Goal: Task Accomplishment & Management: Complete application form

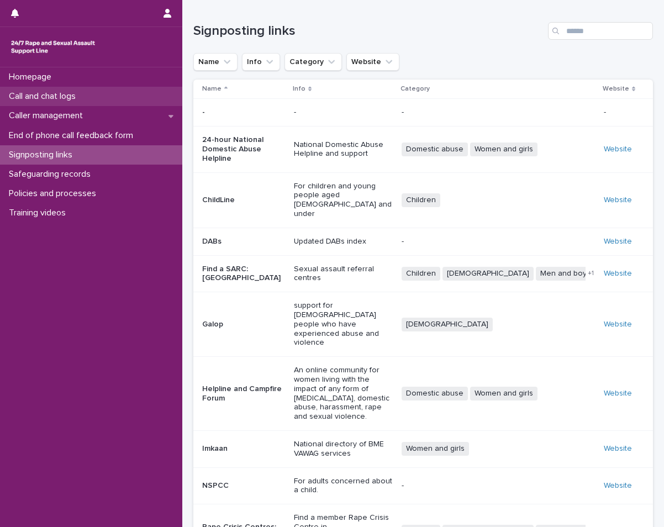
click at [172, 97] on div "Call and chat logs" at bounding box center [91, 96] width 182 height 19
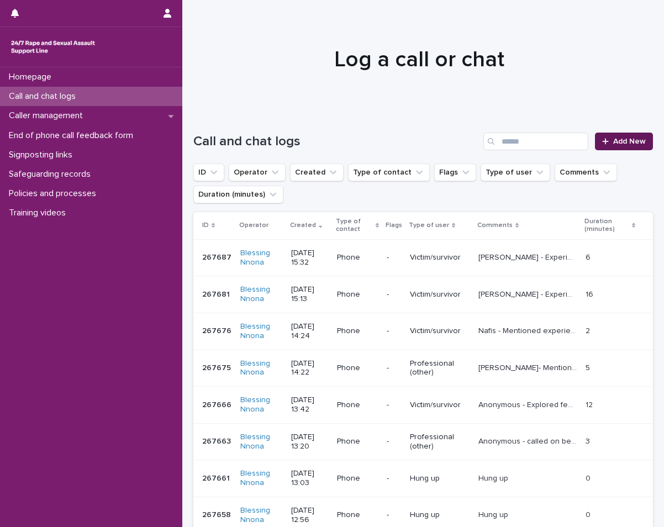
click at [613, 138] on span "Add New" at bounding box center [629, 142] width 33 height 8
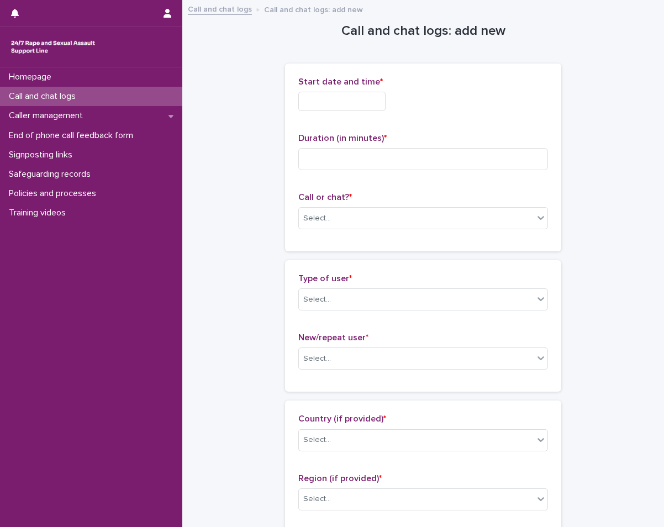
click at [305, 104] on input "text" at bounding box center [341, 101] width 87 height 19
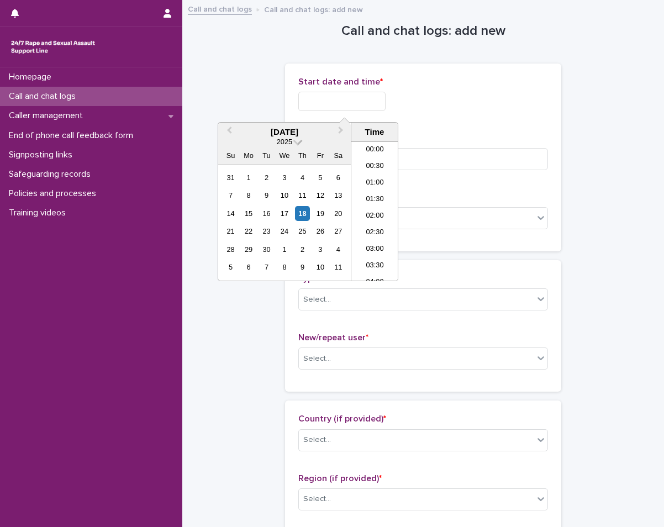
scroll to position [470, 0]
click at [308, 213] on div "18" at bounding box center [302, 213] width 15 height 15
click at [381, 211] on li "16:00" at bounding box center [374, 211] width 47 height 17
click at [361, 105] on input "**********" at bounding box center [341, 101] width 87 height 19
click at [368, 176] on li "15:00" at bounding box center [374, 178] width 47 height 17
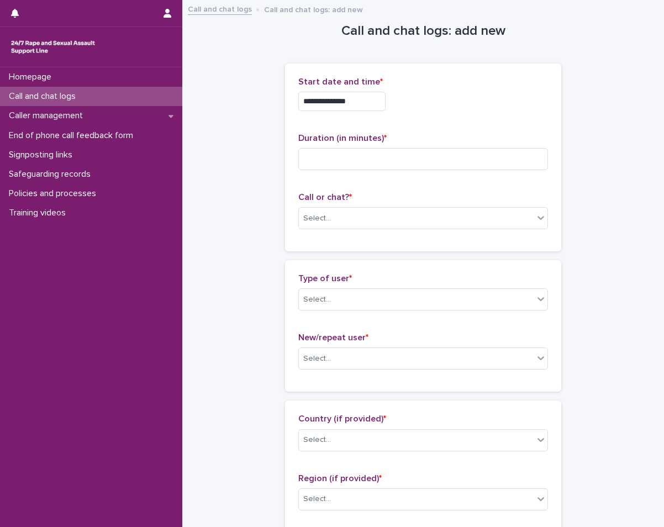
click at [386, 104] on input "**********" at bounding box center [341, 101] width 87 height 19
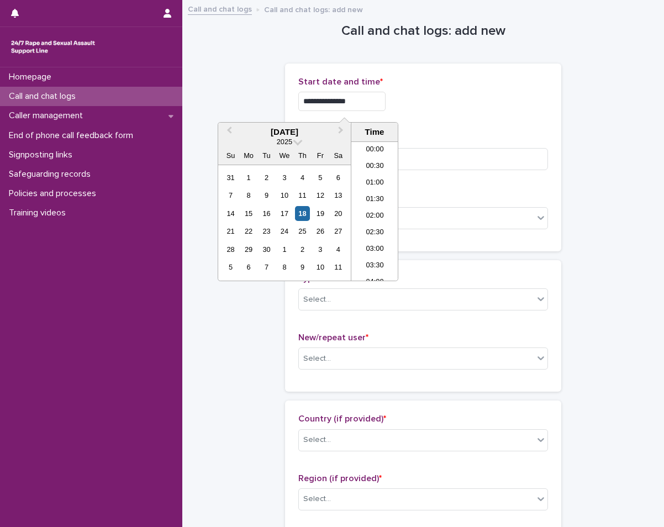
scroll to position [436, 0]
type input "**********"
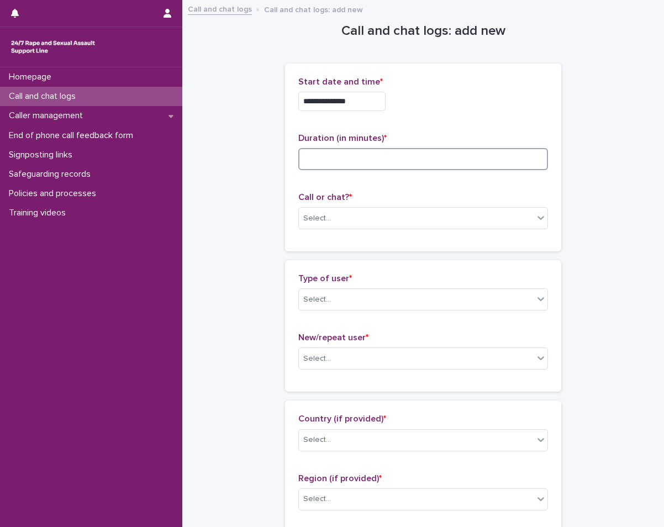
click at [419, 152] on input at bounding box center [423, 159] width 250 height 22
click at [410, 155] on input at bounding box center [423, 159] width 250 height 22
type input "**"
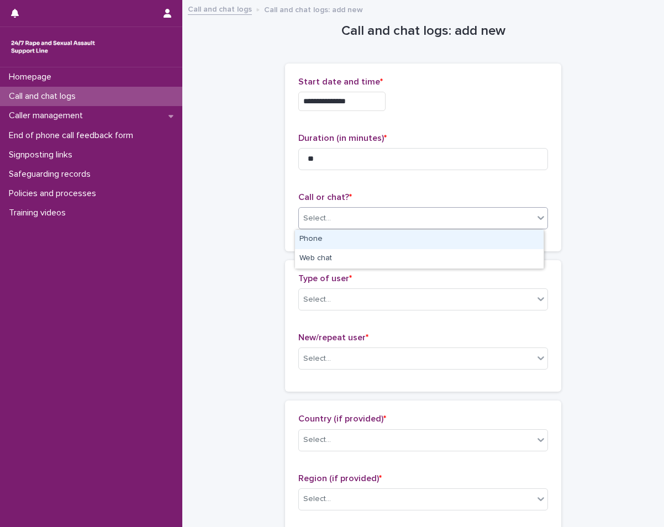
click at [416, 212] on div "Select..." at bounding box center [416, 218] width 235 height 18
click at [402, 241] on div "Phone" at bounding box center [419, 239] width 249 height 19
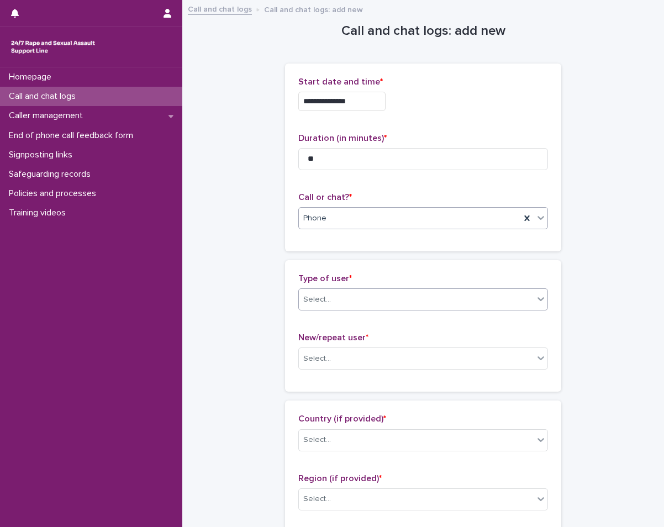
click at [379, 303] on div "Select..." at bounding box center [416, 300] width 235 height 18
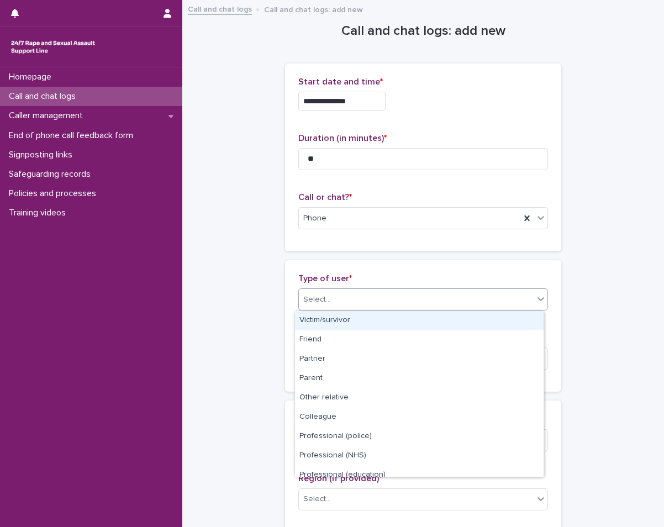
click at [353, 317] on div "Victim/survivor" at bounding box center [419, 320] width 249 height 19
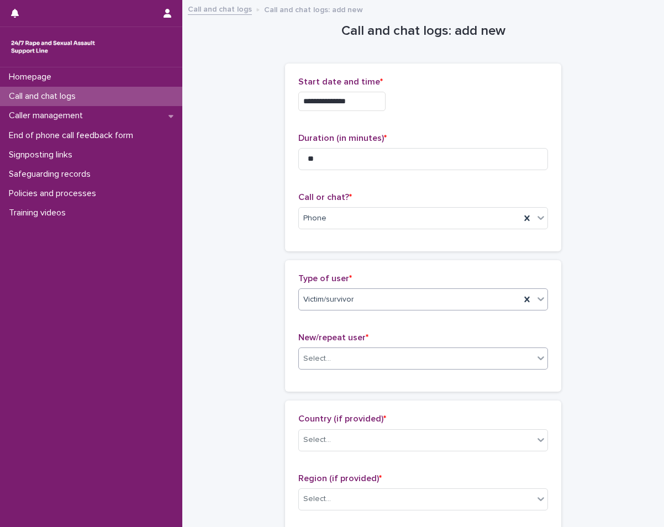
click at [335, 369] on div "Select..." at bounding box center [423, 359] width 250 height 22
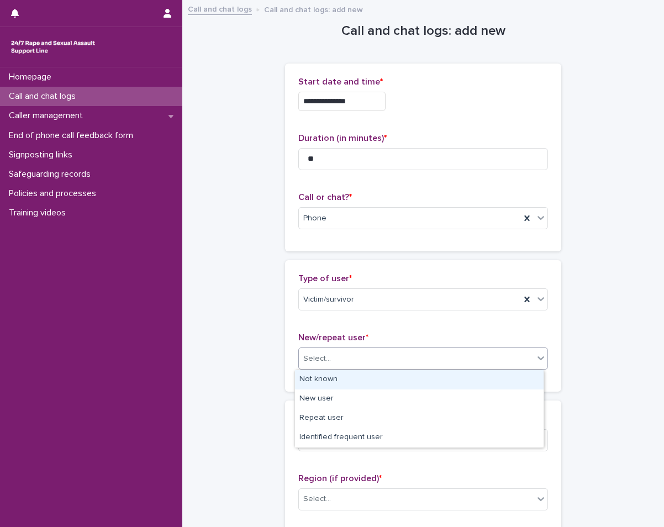
click at [327, 383] on div "Not known" at bounding box center [419, 379] width 249 height 19
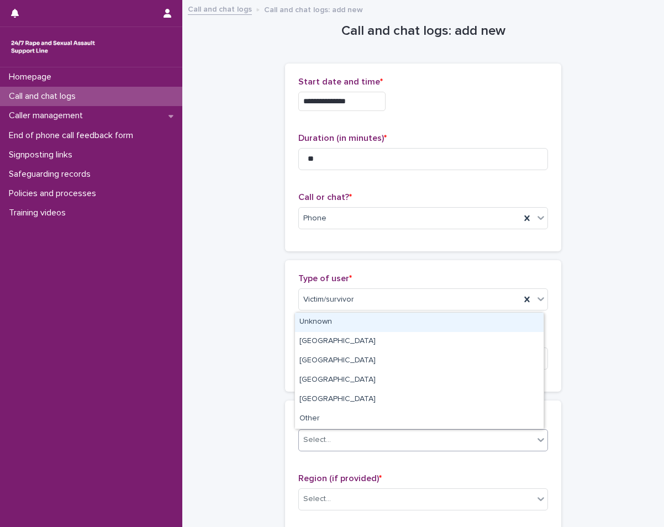
click at [328, 442] on div "Select..." at bounding box center [416, 440] width 235 height 18
click at [339, 324] on div "Unknown" at bounding box center [419, 322] width 249 height 19
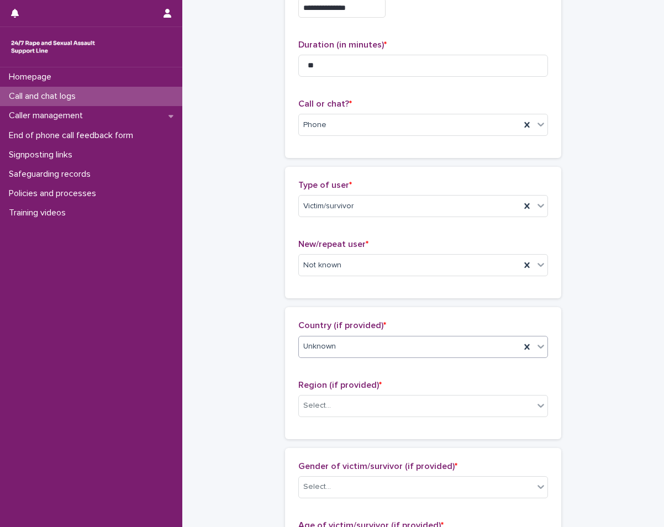
scroll to position [111, 0]
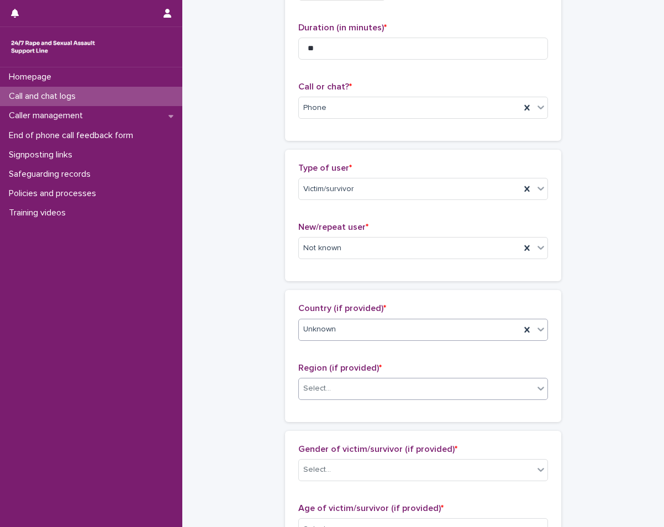
click at [348, 384] on div "Select..." at bounding box center [416, 389] width 235 height 18
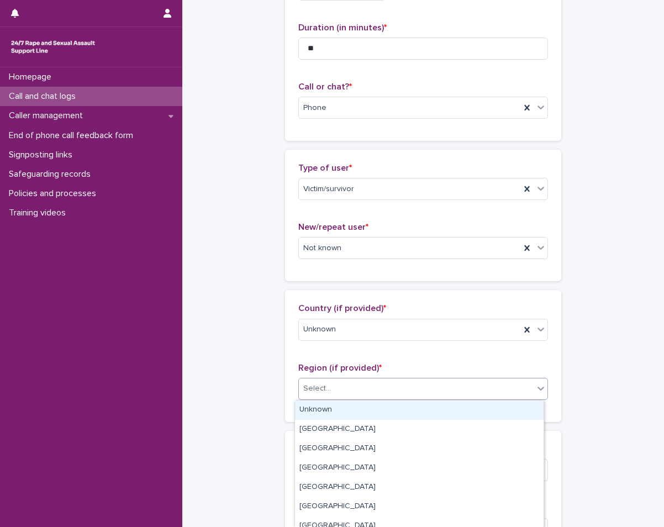
click at [333, 406] on div "Unknown" at bounding box center [419, 410] width 249 height 19
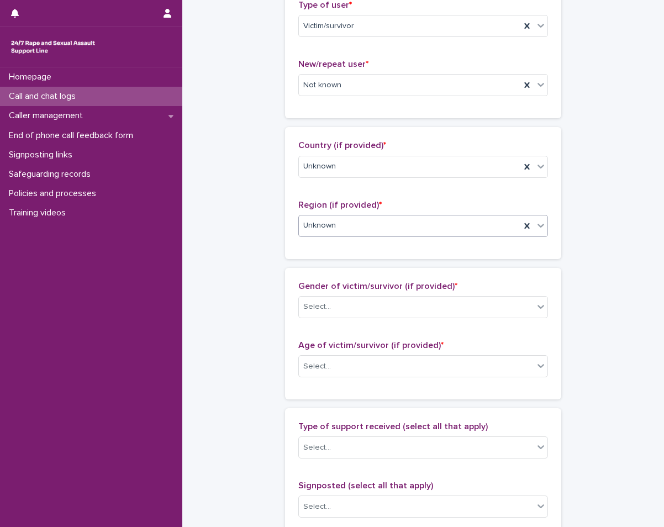
scroll to position [276, 0]
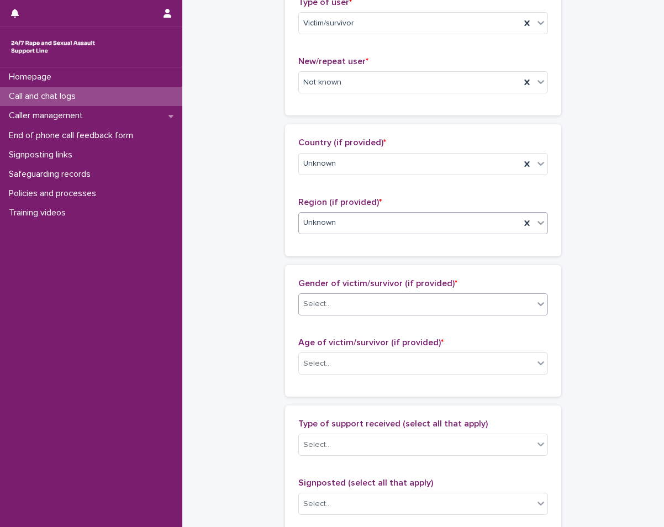
click at [360, 307] on div "Select..." at bounding box center [416, 304] width 235 height 18
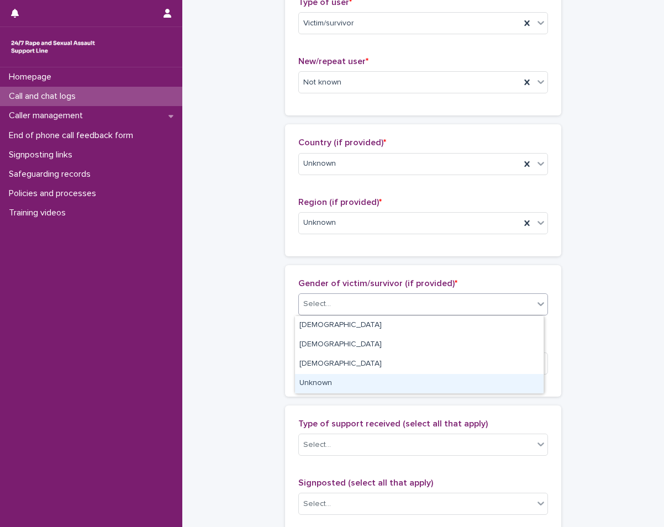
click at [323, 383] on div "Unknown" at bounding box center [419, 383] width 249 height 19
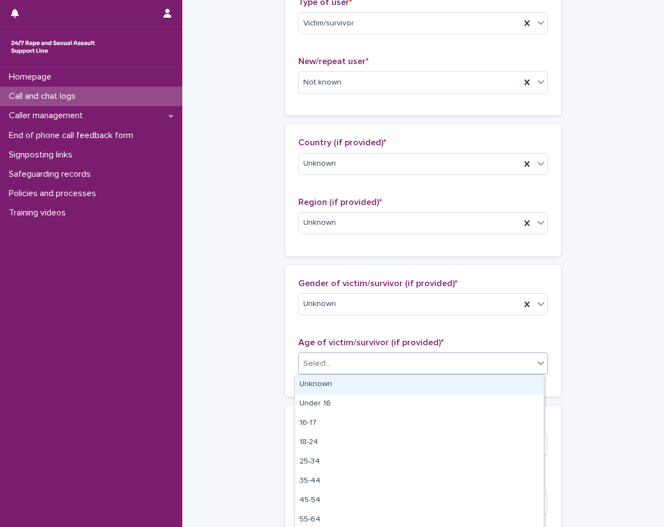
click at [332, 367] on div "Select..." at bounding box center [416, 364] width 235 height 18
click at [319, 377] on div "Unknown" at bounding box center [419, 384] width 249 height 19
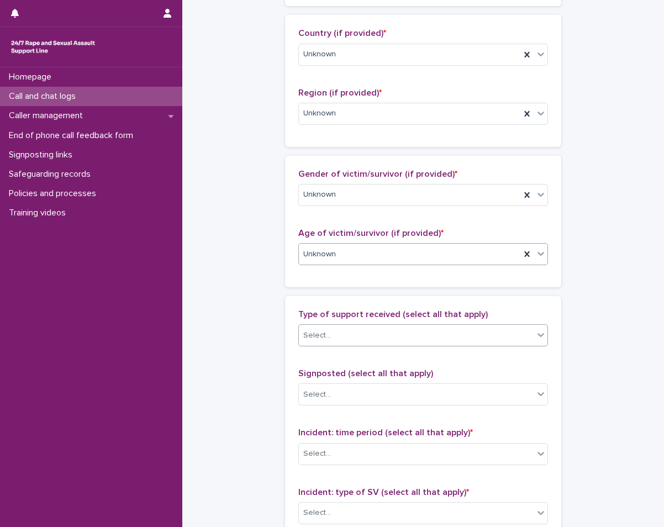
scroll to position [387, 0]
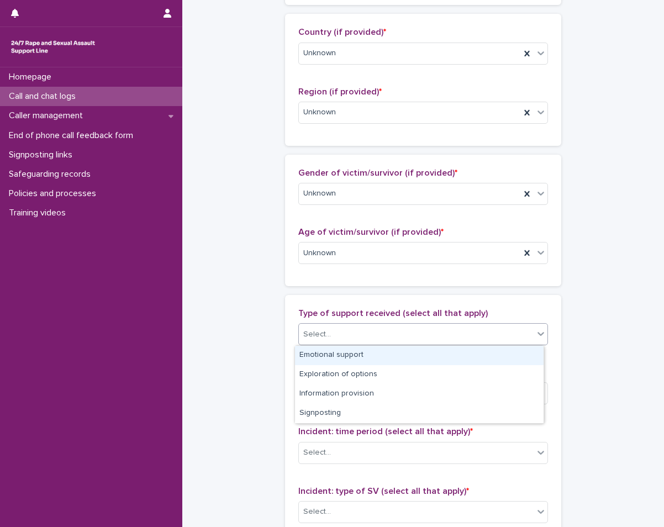
click at [332, 341] on div at bounding box center [332, 335] width 1 height 14
click at [322, 357] on div "Emotional support" at bounding box center [419, 355] width 249 height 19
click at [541, 330] on icon at bounding box center [540, 333] width 11 height 11
click at [464, 358] on div "Exploration of options" at bounding box center [419, 355] width 249 height 19
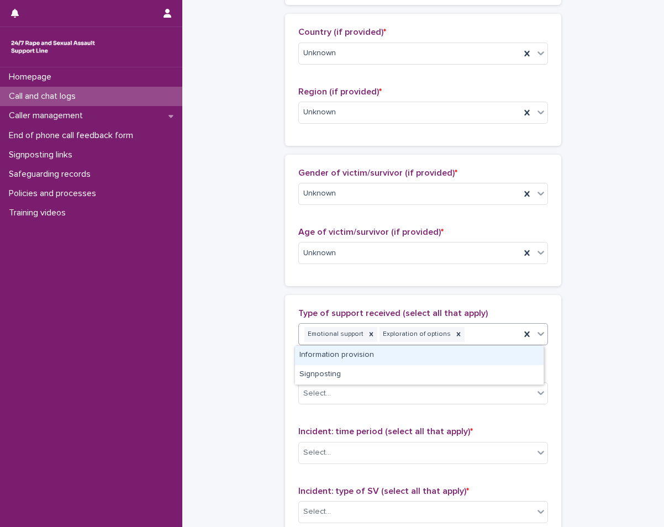
click at [538, 335] on icon at bounding box center [541, 334] width 7 height 4
drag, startPoint x: 457, startPoint y: 355, endPoint x: 409, endPoint y: 371, distance: 50.7
click at [455, 355] on div "Information provision" at bounding box center [419, 355] width 249 height 19
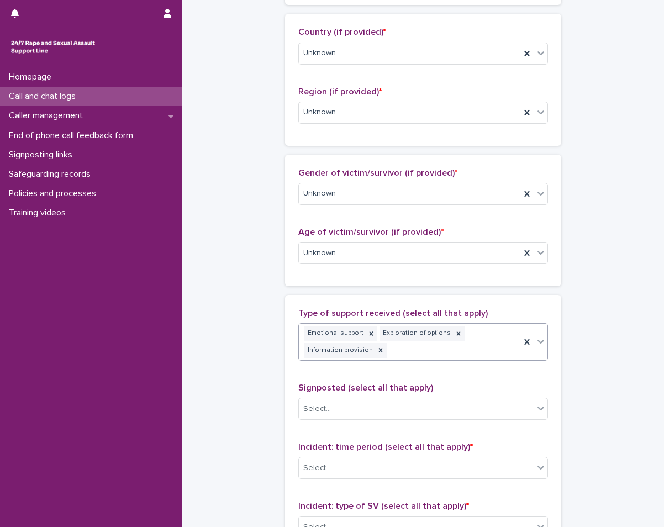
scroll to position [394, 0]
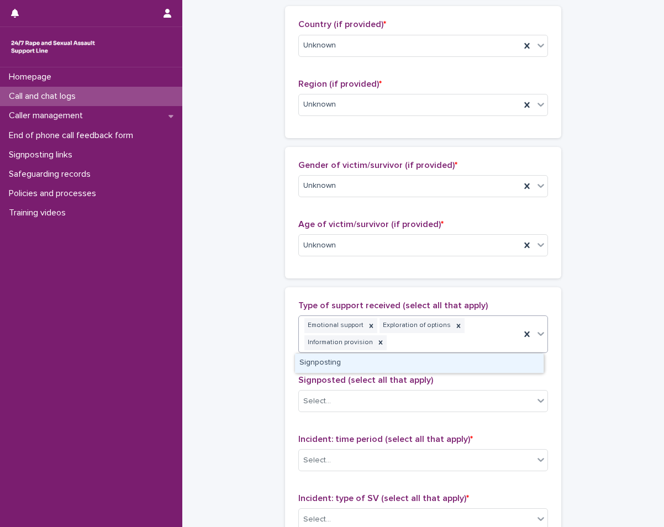
click at [538, 335] on icon at bounding box center [541, 334] width 7 height 4
click at [449, 369] on div "Signposting" at bounding box center [419, 363] width 249 height 19
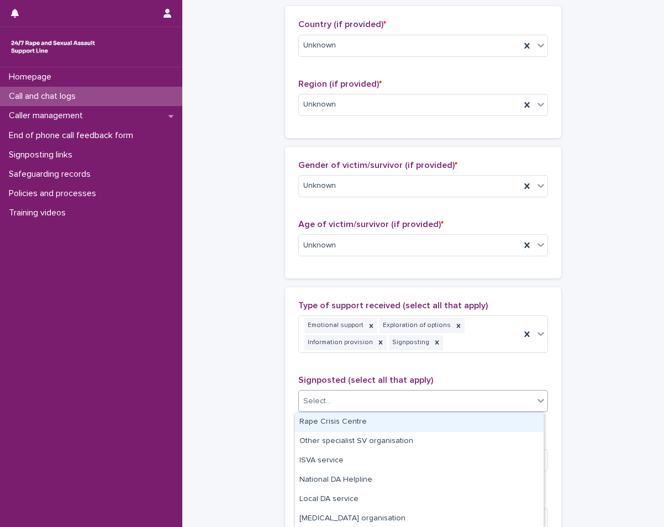
click at [439, 401] on div "Select..." at bounding box center [416, 401] width 235 height 18
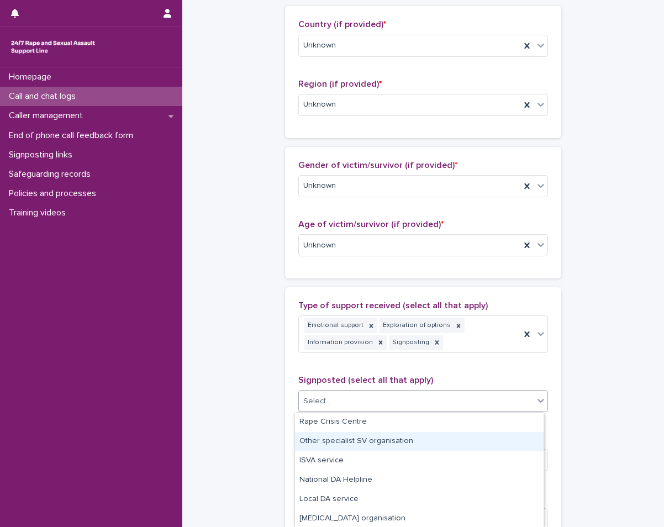
drag, startPoint x: 357, startPoint y: 453, endPoint x: 366, endPoint y: 445, distance: 12.5
click at [366, 445] on div "Other specialist SV organisation" at bounding box center [419, 441] width 249 height 19
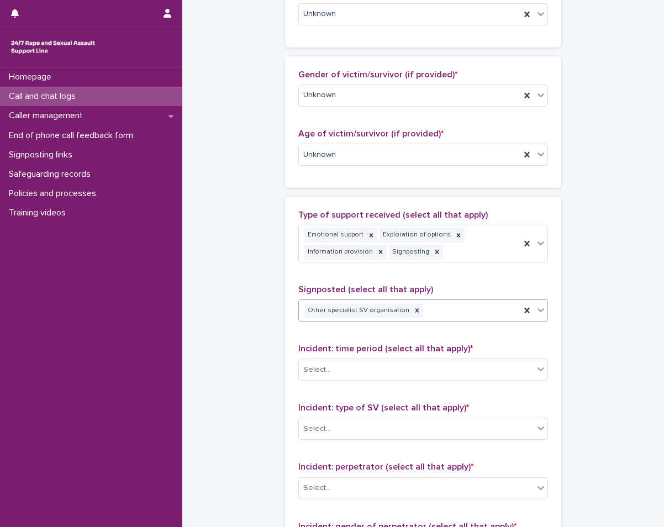
scroll to position [505, 0]
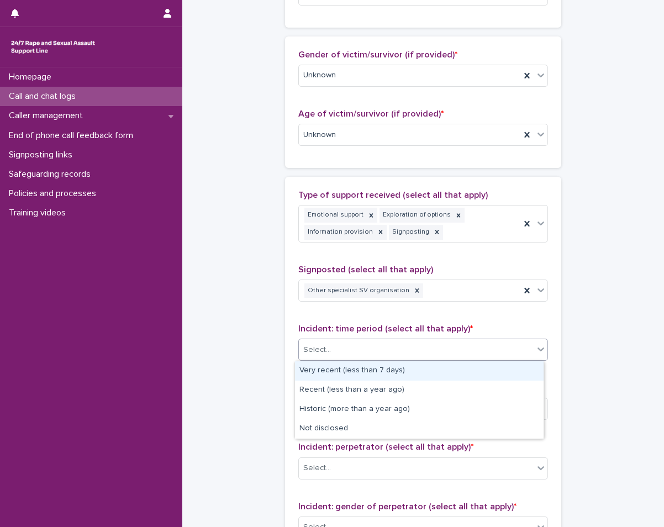
click at [365, 350] on div "Select..." at bounding box center [416, 350] width 235 height 18
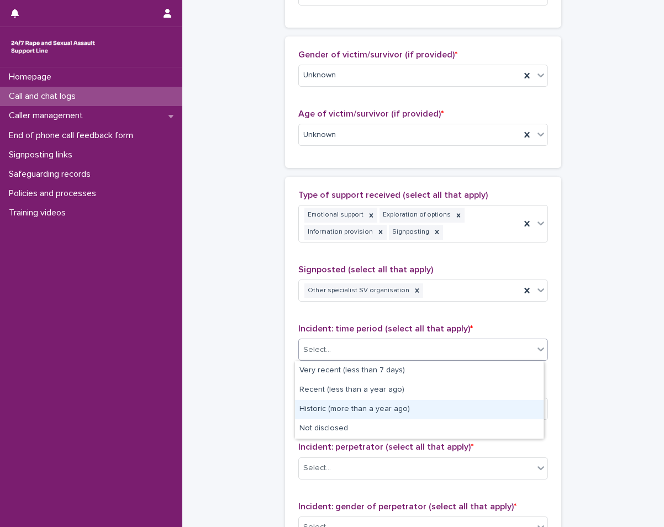
click at [340, 411] on div "Historic (more than a year ago)" at bounding box center [419, 409] width 249 height 19
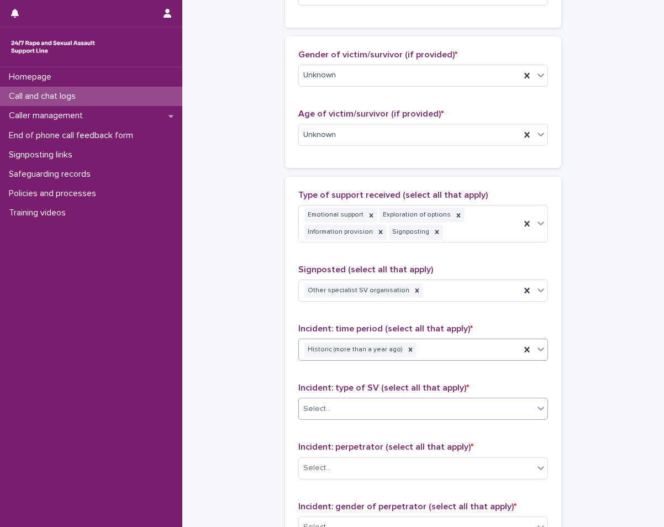
click at [338, 407] on div "Select..." at bounding box center [416, 409] width 235 height 18
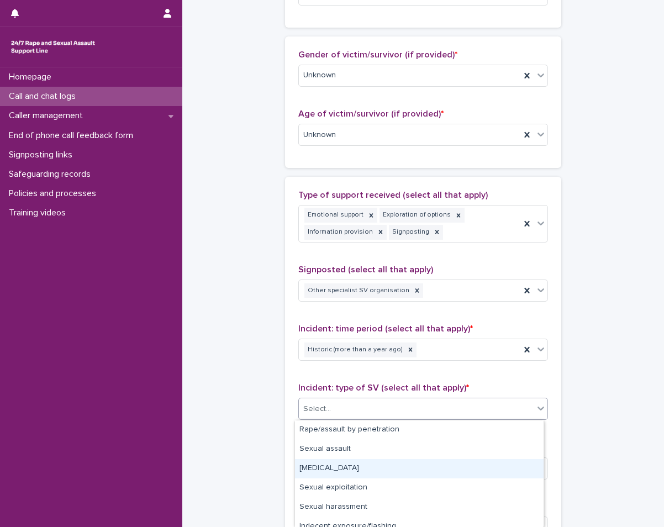
click at [322, 470] on div "[MEDICAL_DATA]" at bounding box center [419, 468] width 249 height 19
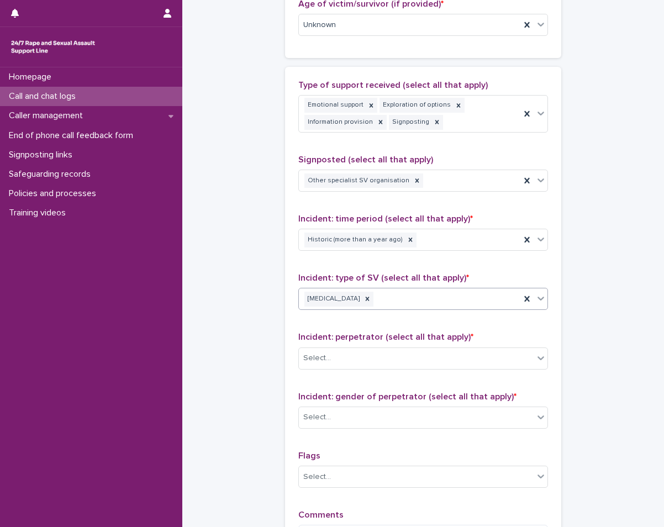
scroll to position [615, 0]
click at [350, 358] on div "Select..." at bounding box center [416, 358] width 235 height 18
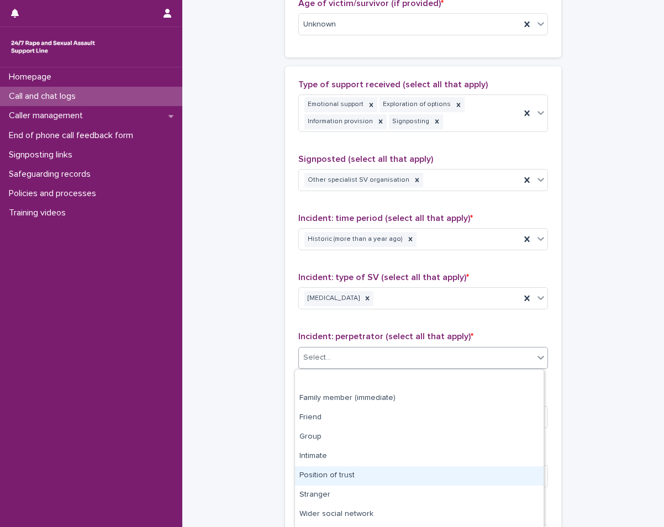
scroll to position [55, 0]
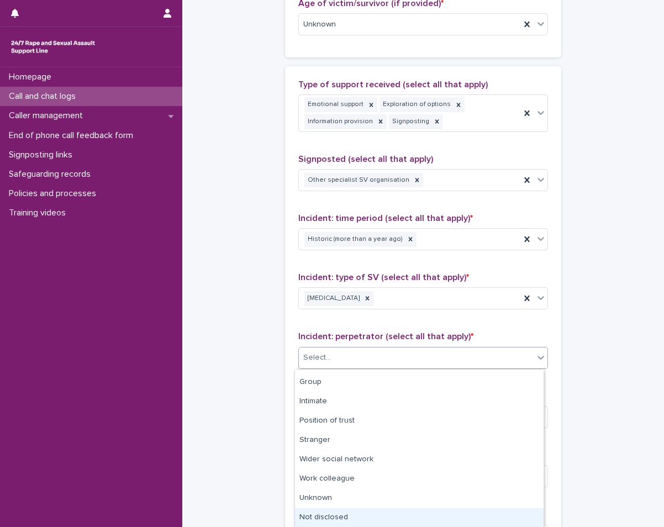
click at [300, 522] on div "Not disclosed" at bounding box center [419, 517] width 249 height 19
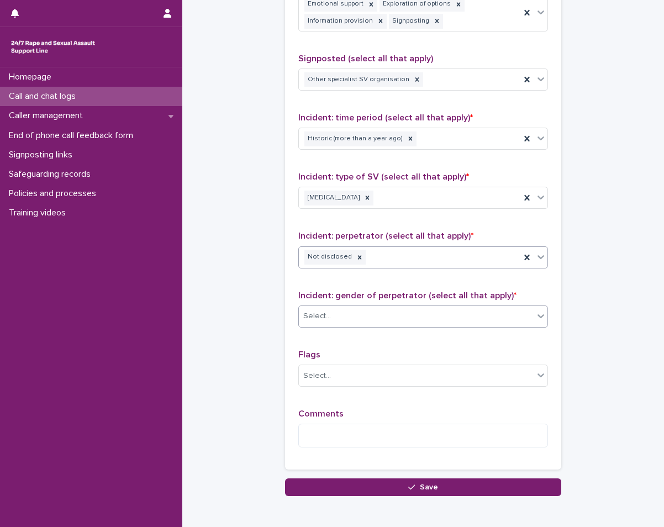
scroll to position [726, 0]
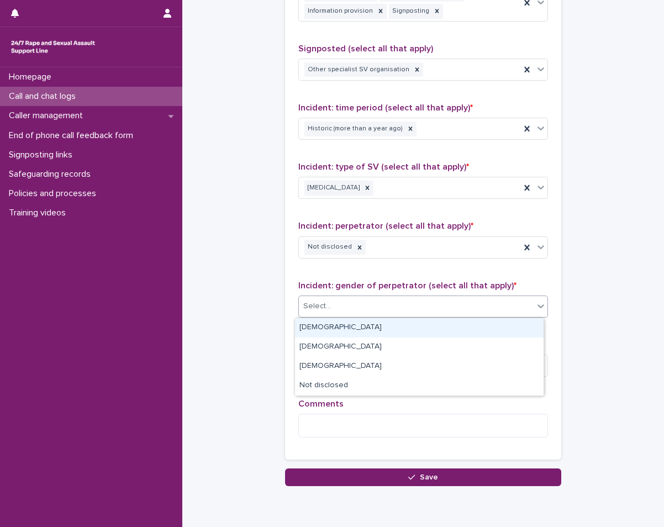
click at [325, 304] on div "Select..." at bounding box center [317, 307] width 28 height 12
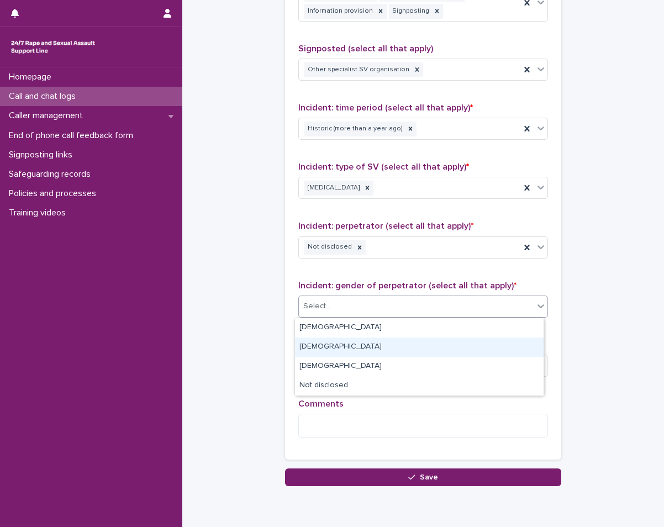
click at [316, 351] on div "[DEMOGRAPHIC_DATA]" at bounding box center [419, 347] width 249 height 19
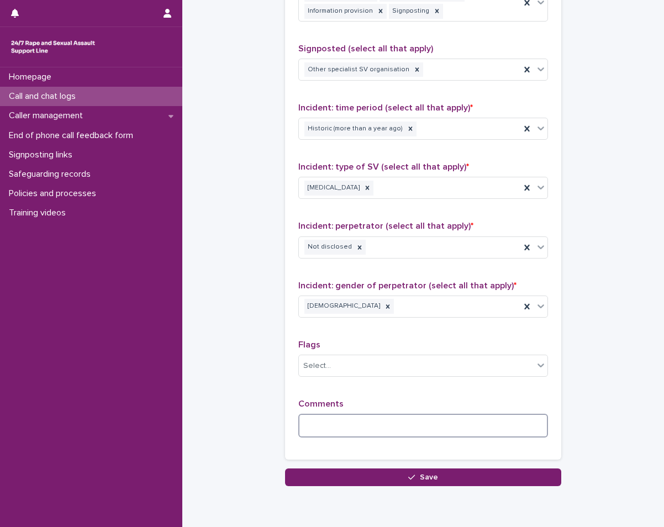
click at [324, 424] on textarea at bounding box center [423, 426] width 250 height 24
click at [344, 420] on textarea "**********" at bounding box center [423, 426] width 250 height 24
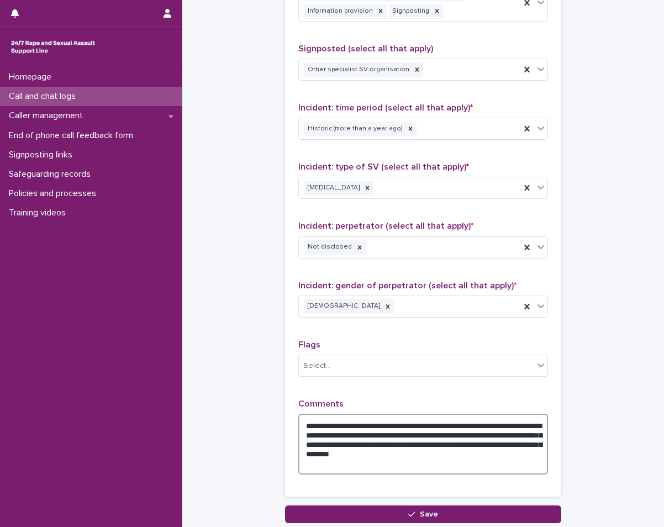
drag, startPoint x: 441, startPoint y: 443, endPoint x: 408, endPoint y: 441, distance: 33.7
click at [408, 441] on textarea "**********" at bounding box center [423, 444] width 250 height 61
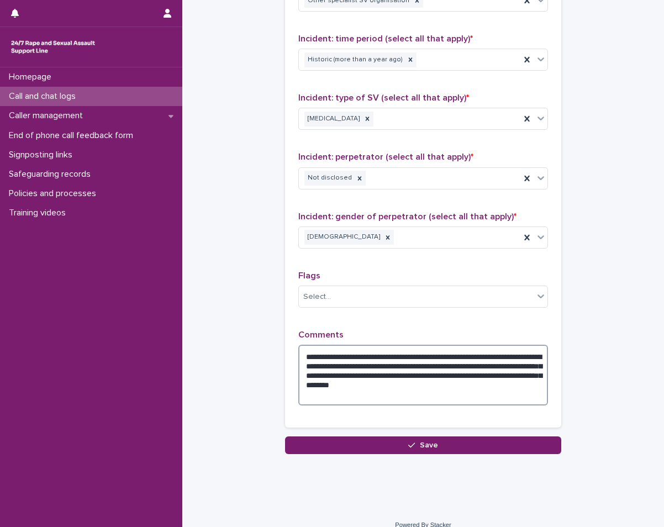
scroll to position [809, 0]
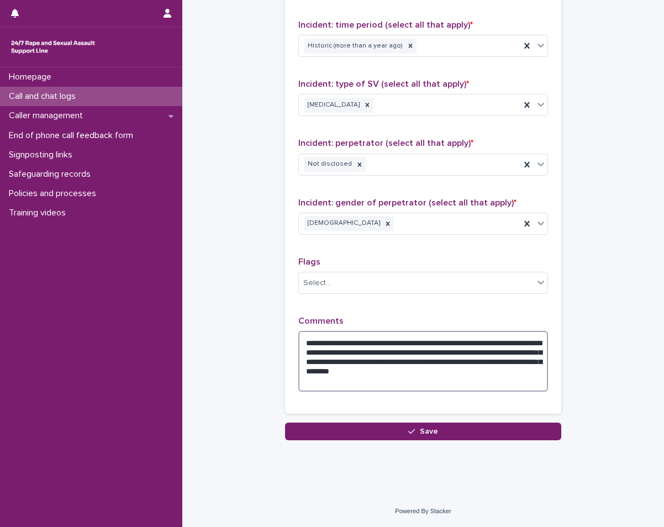
click at [472, 370] on textarea "**********" at bounding box center [423, 361] width 250 height 61
click at [476, 370] on textarea "**********" at bounding box center [423, 361] width 250 height 61
click at [475, 371] on textarea "**********" at bounding box center [423, 361] width 250 height 61
type textarea "**********"
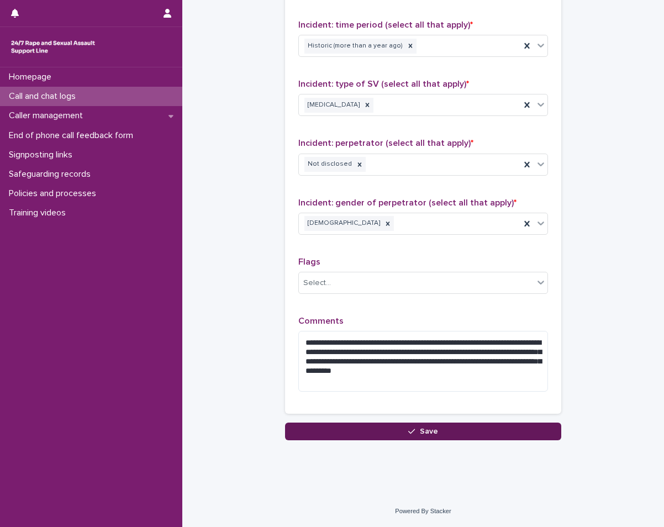
click at [428, 430] on span "Save" at bounding box center [429, 432] width 18 height 8
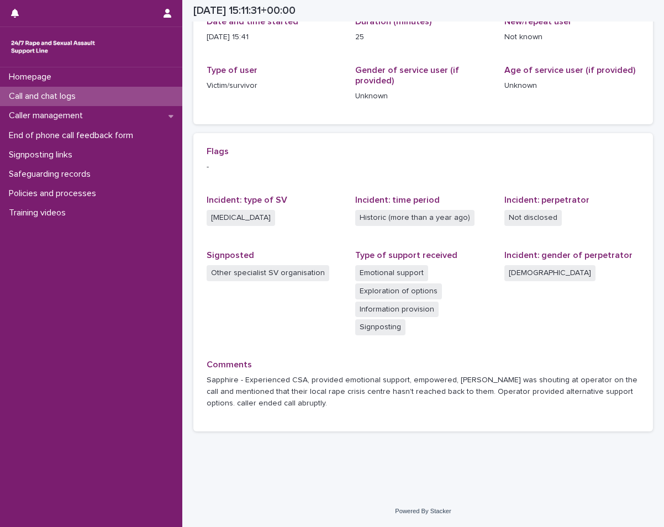
scroll to position [148, 0]
click at [92, 102] on div "Call and chat logs" at bounding box center [91, 96] width 182 height 19
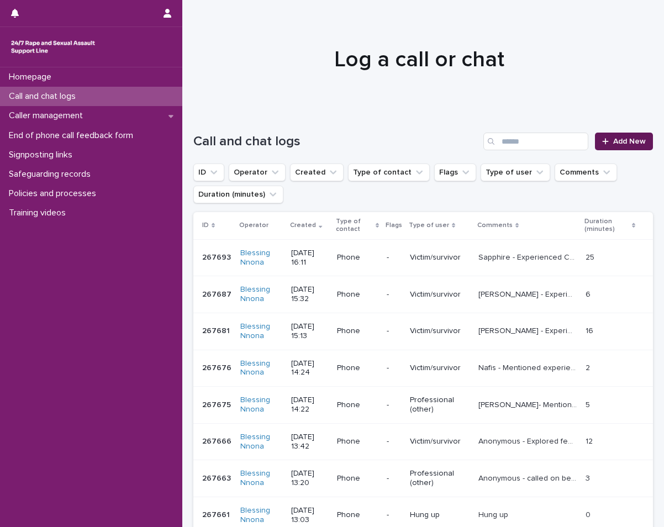
click at [602, 139] on icon at bounding box center [605, 142] width 7 height 8
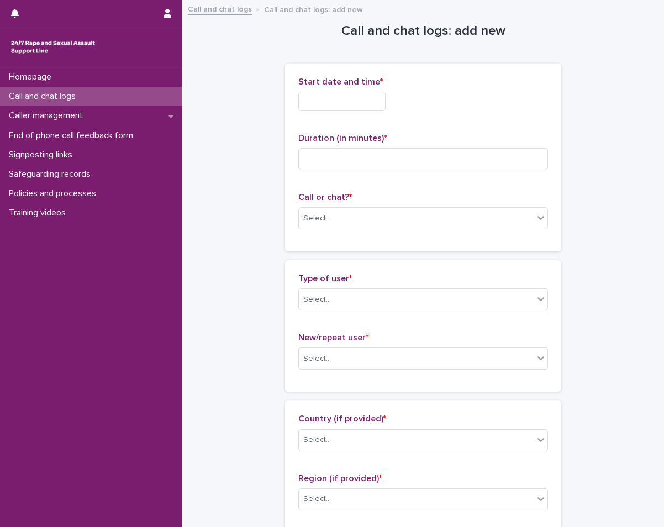
click at [339, 106] on input "text" at bounding box center [341, 101] width 87 height 19
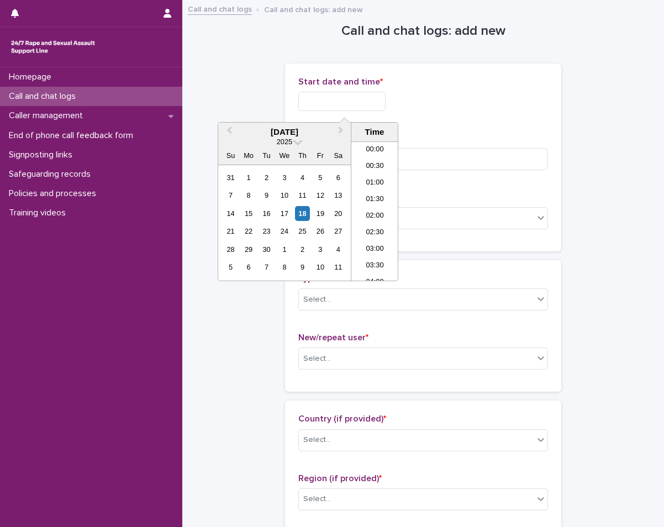
scroll to position [470, 0]
click at [302, 209] on div "18" at bounding box center [302, 213] width 15 height 15
click at [367, 206] on li "16:00" at bounding box center [374, 211] width 47 height 17
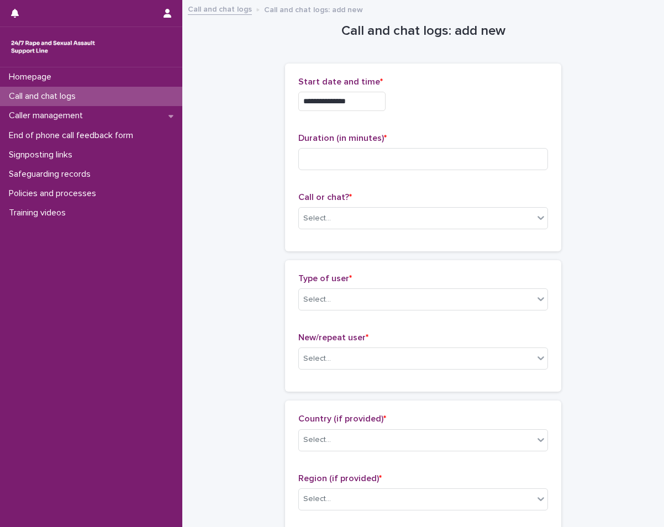
click at [375, 106] on input "**********" at bounding box center [341, 101] width 87 height 19
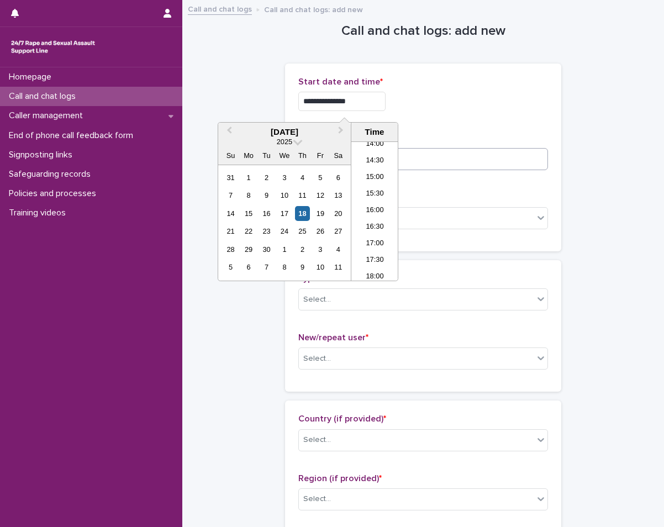
type input "**********"
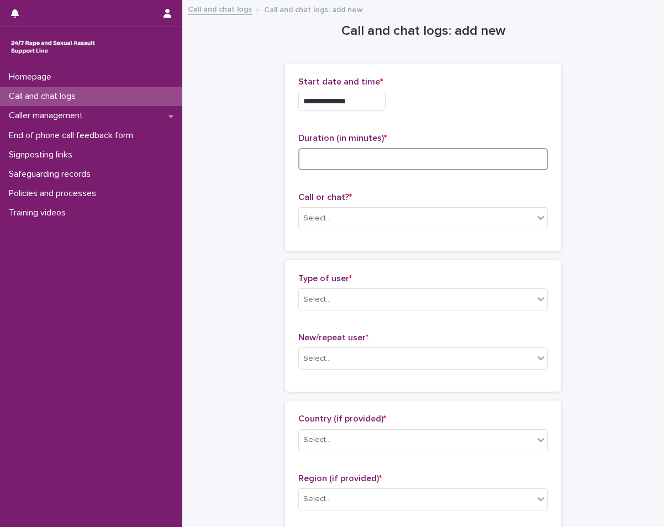
click at [404, 159] on input at bounding box center [423, 159] width 250 height 22
type input "*"
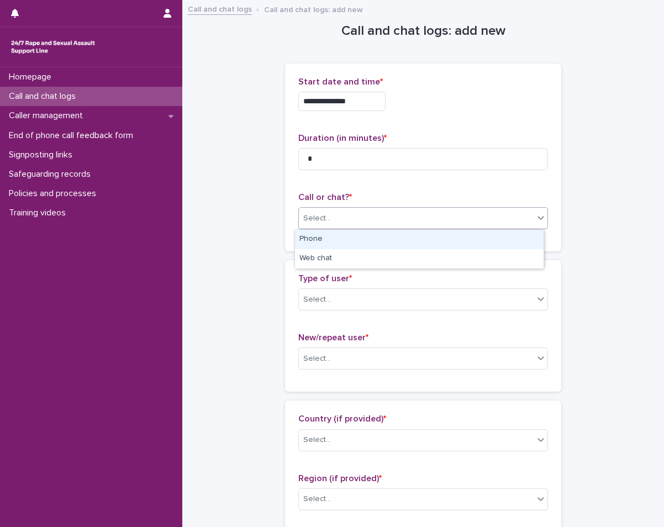
click at [410, 210] on div "Select..." at bounding box center [416, 218] width 235 height 18
click at [369, 240] on div "Phone" at bounding box center [419, 239] width 249 height 19
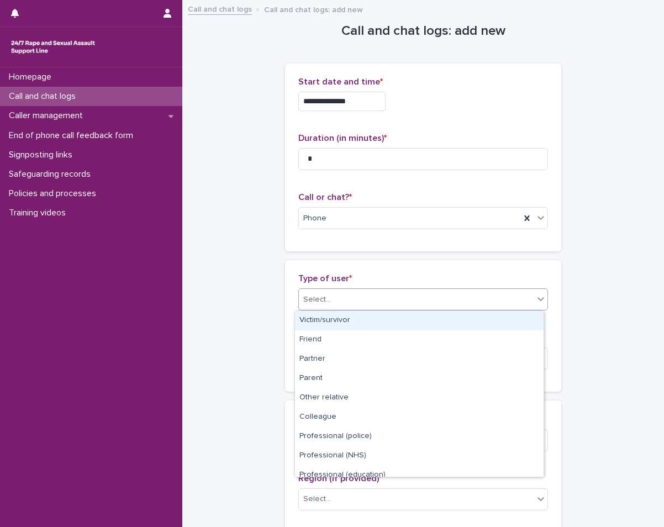
click at [346, 299] on div "Select..." at bounding box center [416, 300] width 235 height 18
click at [335, 324] on div "Victim/survivor" at bounding box center [419, 320] width 249 height 19
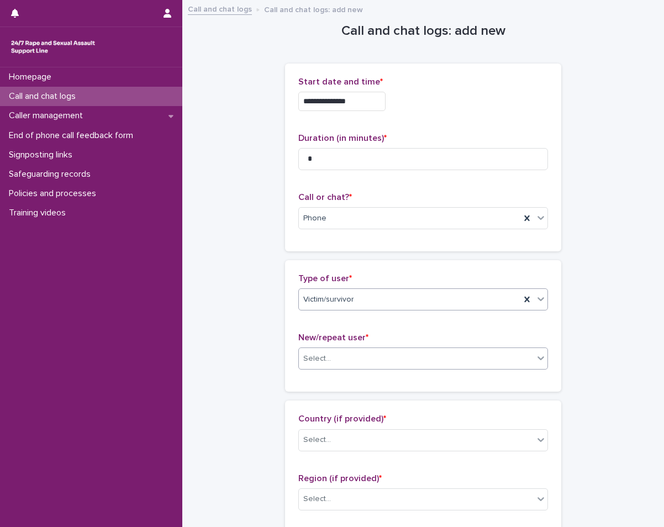
click at [333, 353] on div "Select..." at bounding box center [416, 359] width 235 height 18
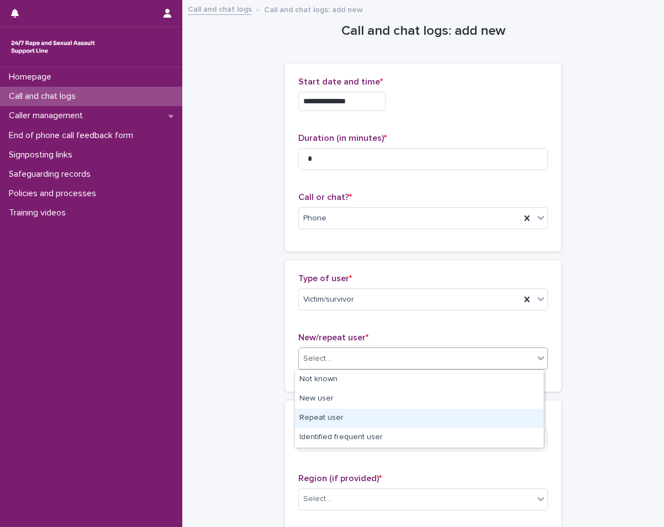
click at [311, 412] on div "Repeat user" at bounding box center [419, 418] width 249 height 19
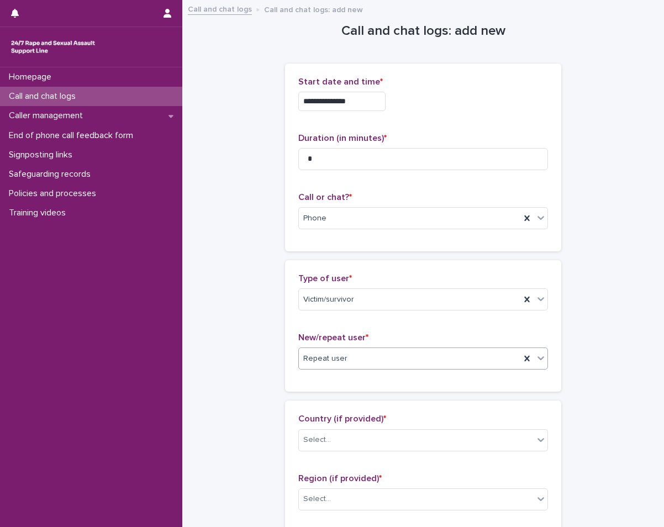
scroll to position [111, 0]
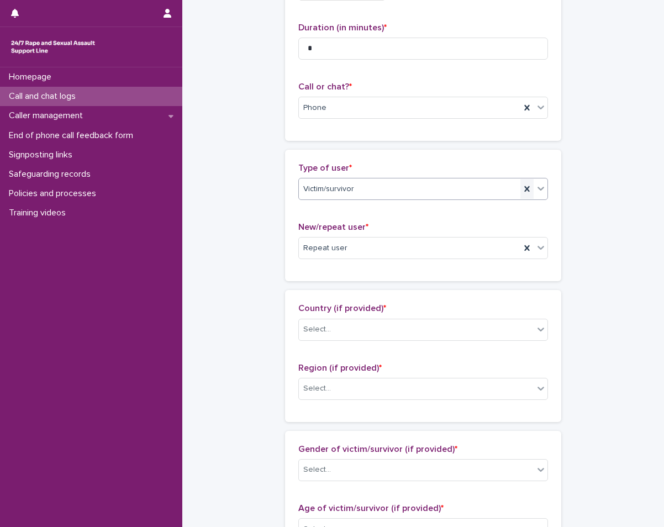
click at [522, 189] on icon at bounding box center [527, 188] width 11 height 11
click at [536, 192] on icon at bounding box center [540, 188] width 11 height 11
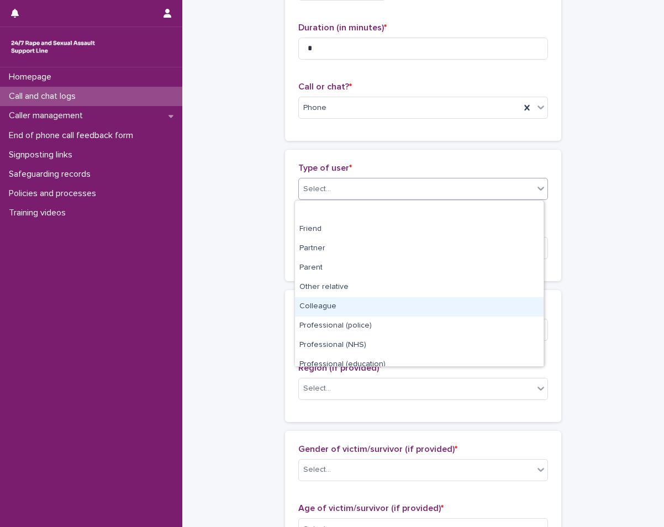
scroll to position [124, 0]
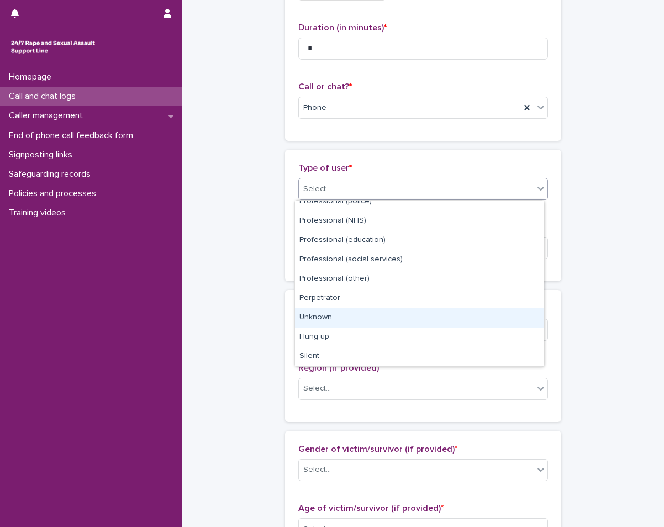
click at [367, 317] on div "Unknown" at bounding box center [419, 317] width 249 height 19
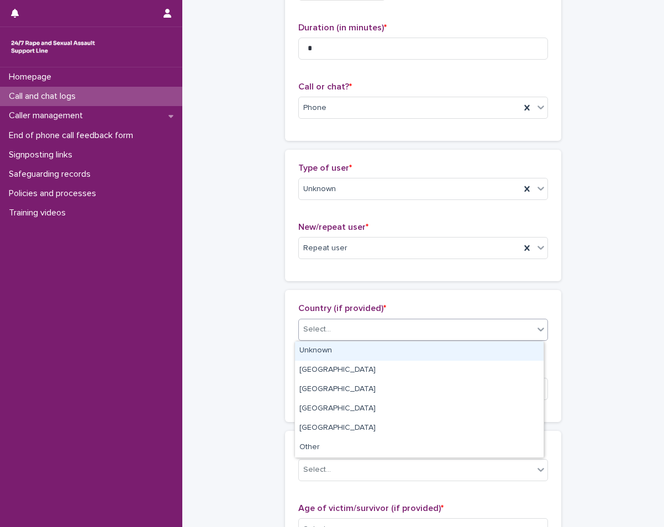
click at [351, 328] on div "Select..." at bounding box center [416, 329] width 235 height 18
click at [329, 348] on div "Unknown" at bounding box center [419, 350] width 249 height 19
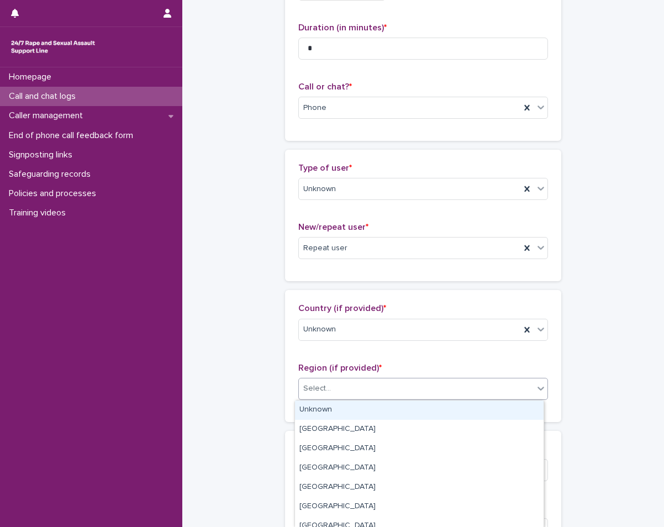
click at [328, 383] on div "Select..." at bounding box center [416, 389] width 235 height 18
click at [326, 414] on div "Unknown" at bounding box center [419, 410] width 249 height 19
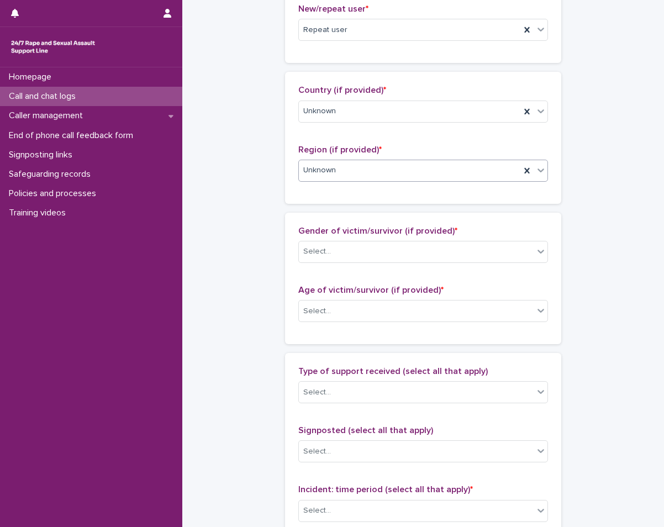
scroll to position [387, 0]
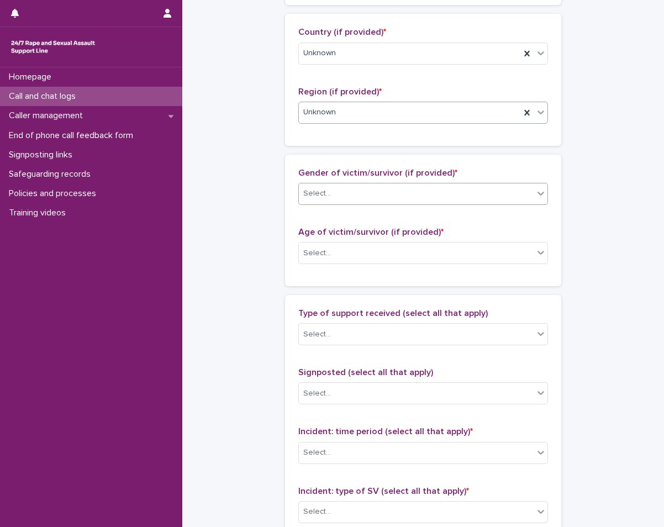
click at [355, 189] on div "Select..." at bounding box center [416, 194] width 235 height 18
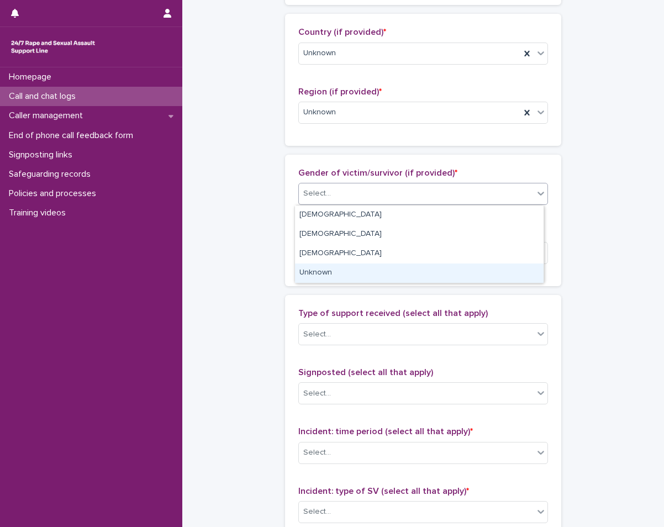
click at [335, 270] on div "Unknown" at bounding box center [419, 273] width 249 height 19
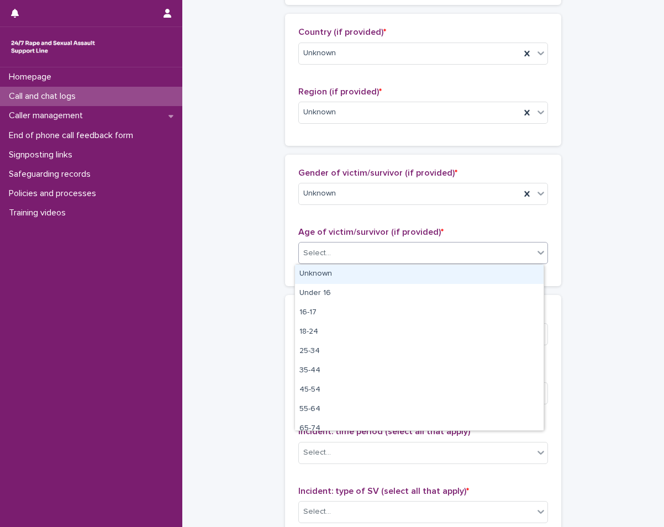
click at [352, 251] on div "Select..." at bounding box center [416, 253] width 235 height 18
click at [352, 269] on div "Unknown" at bounding box center [419, 274] width 249 height 19
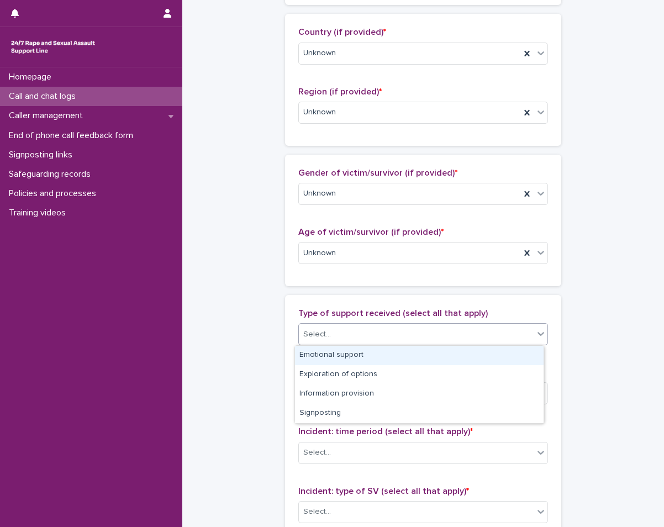
click at [330, 332] on div "Select..." at bounding box center [416, 334] width 235 height 18
click at [261, 341] on div "**********" at bounding box center [423, 212] width 460 height 1196
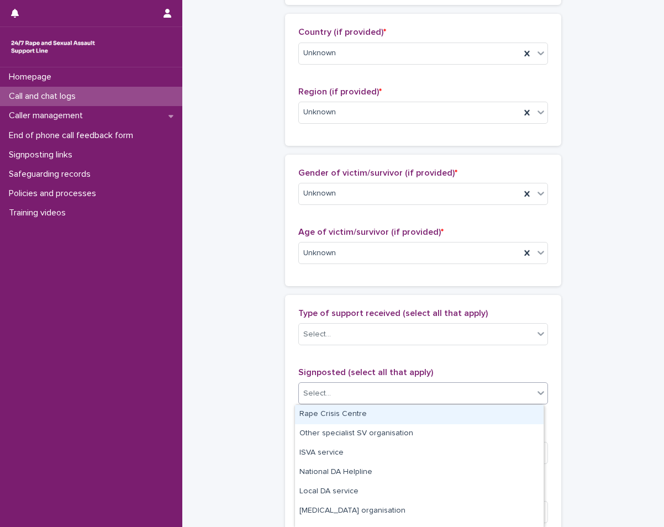
click at [344, 388] on div "Select..." at bounding box center [416, 394] width 235 height 18
click at [255, 362] on div "**********" at bounding box center [423, 212] width 460 height 1196
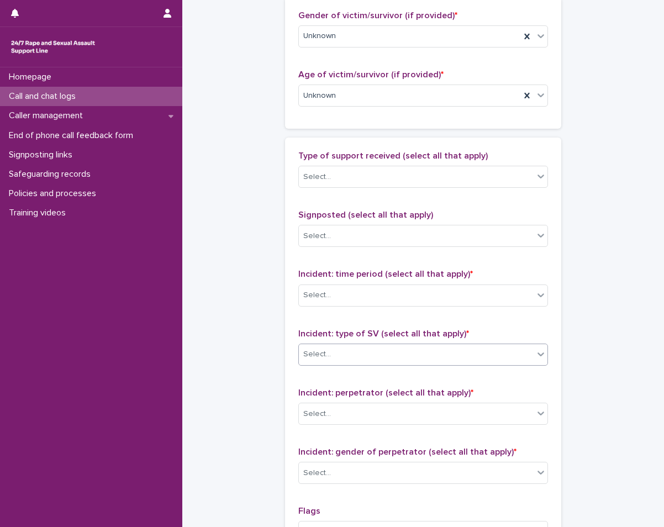
scroll to position [553, 0]
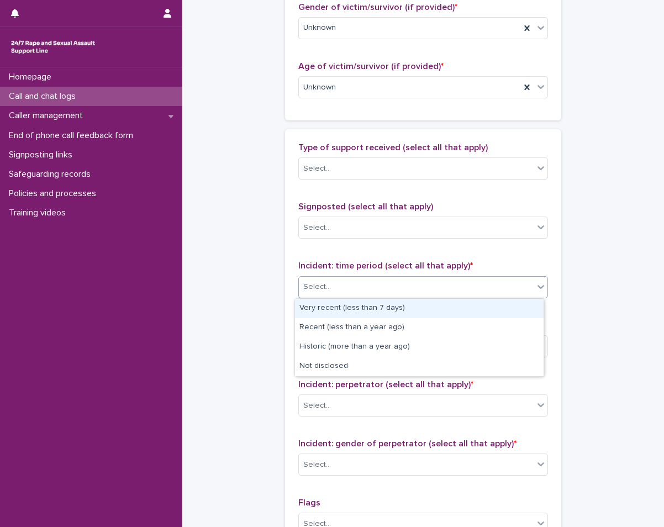
click at [346, 295] on div "Select..." at bounding box center [416, 287] width 235 height 18
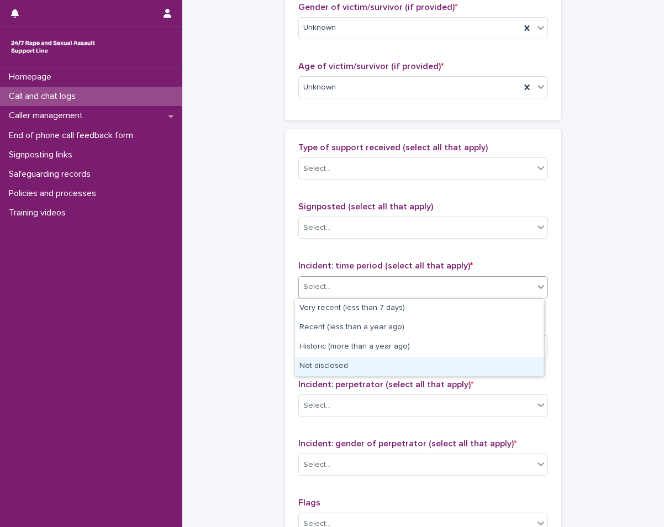
click at [323, 368] on div "Not disclosed" at bounding box center [419, 366] width 249 height 19
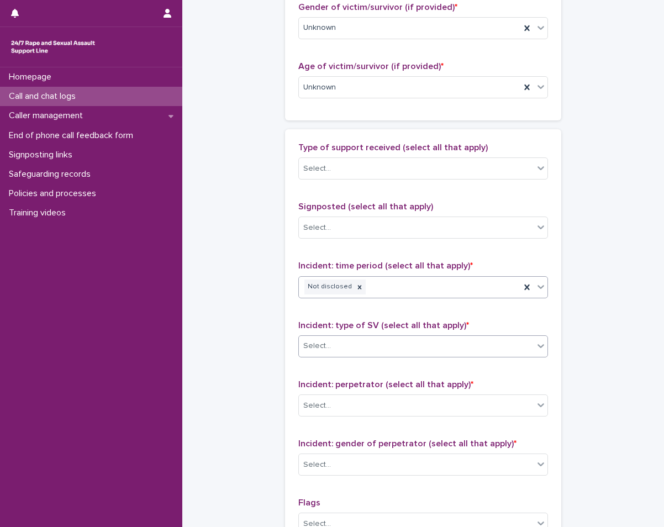
click at [335, 348] on div "Select..." at bounding box center [416, 346] width 235 height 18
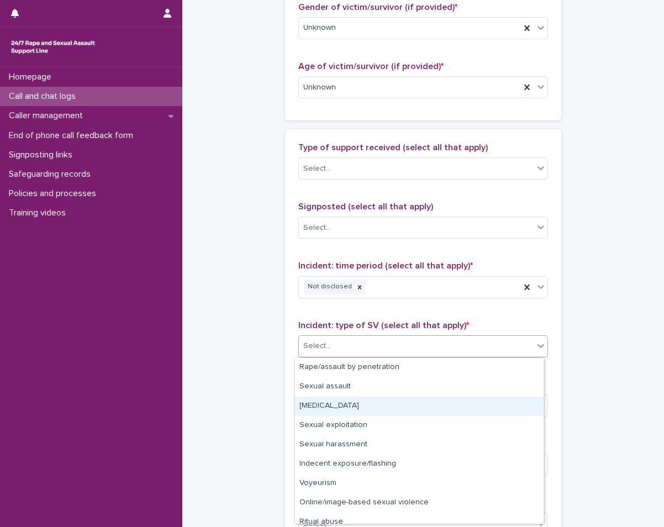
scroll to position [28, 0]
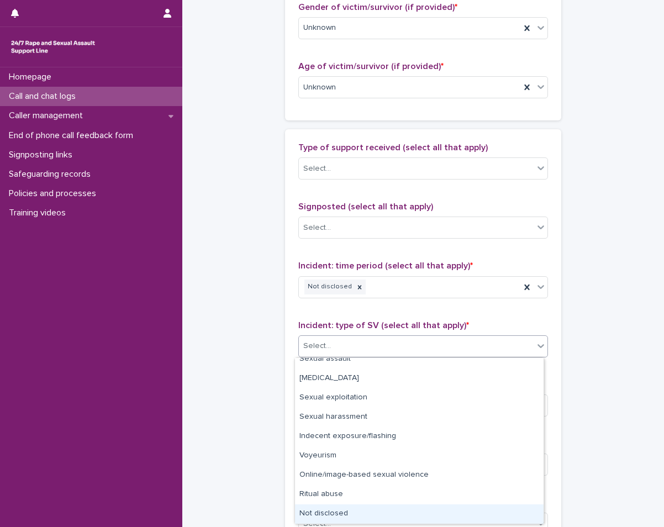
click at [321, 508] on div "Not disclosed" at bounding box center [419, 513] width 249 height 19
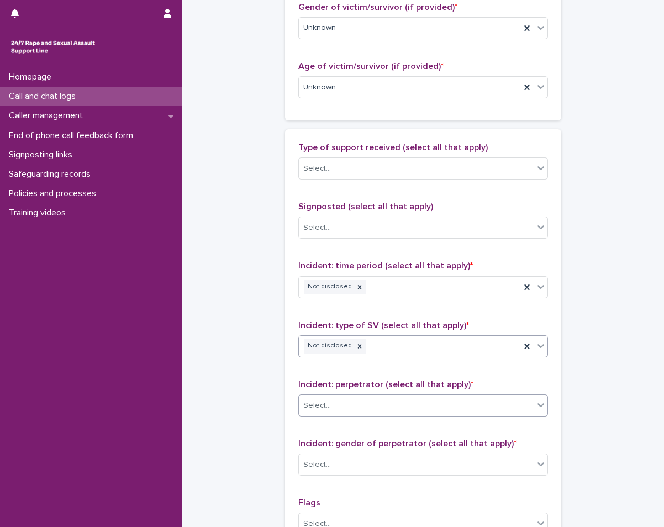
click at [331, 401] on div "Select..." at bounding box center [416, 406] width 235 height 18
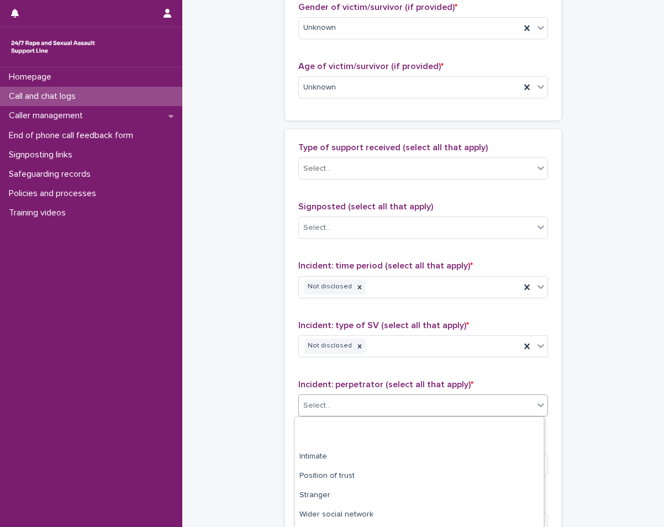
scroll to position [102, 0]
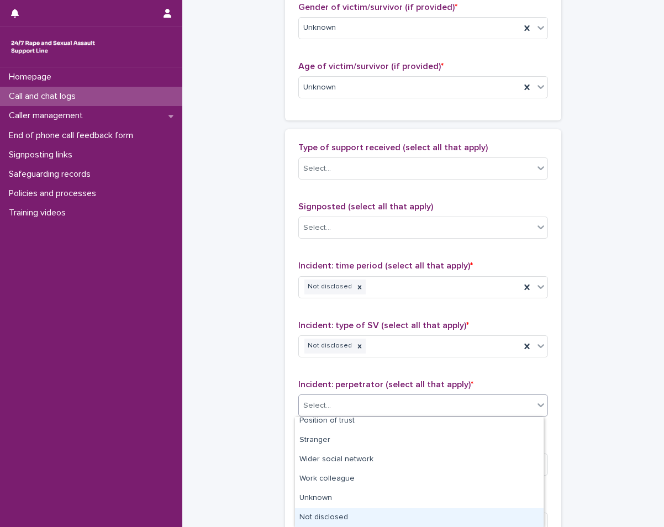
click at [331, 517] on div "Not disclosed" at bounding box center [419, 517] width 249 height 19
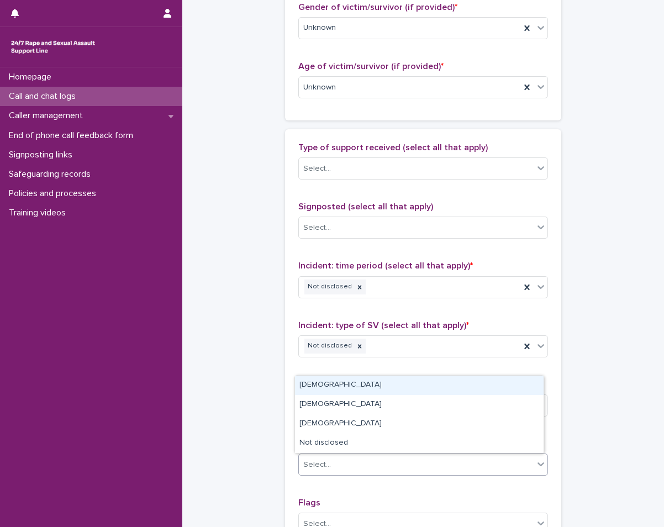
click at [350, 466] on div "Select..." at bounding box center [416, 465] width 235 height 18
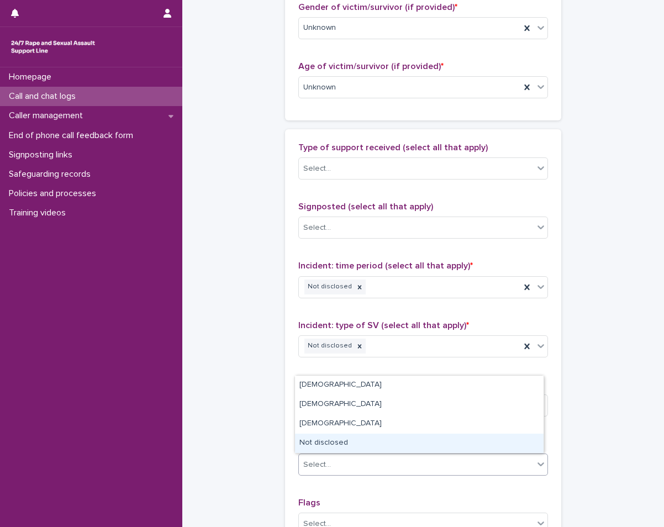
click at [333, 444] on div "Not disclosed" at bounding box center [419, 443] width 249 height 19
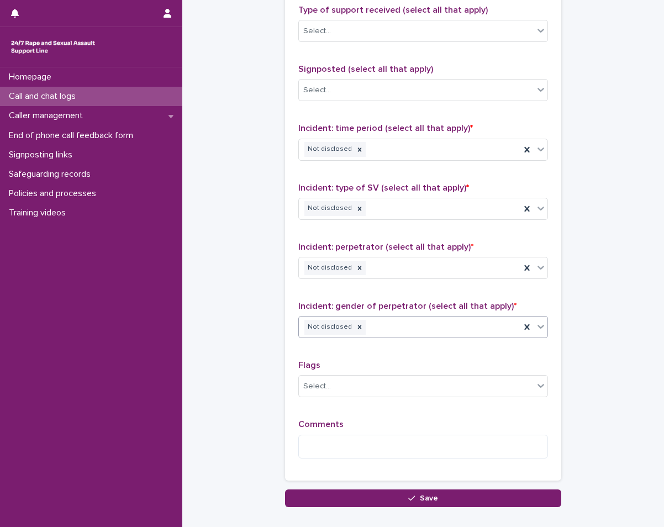
scroll to position [756, 0]
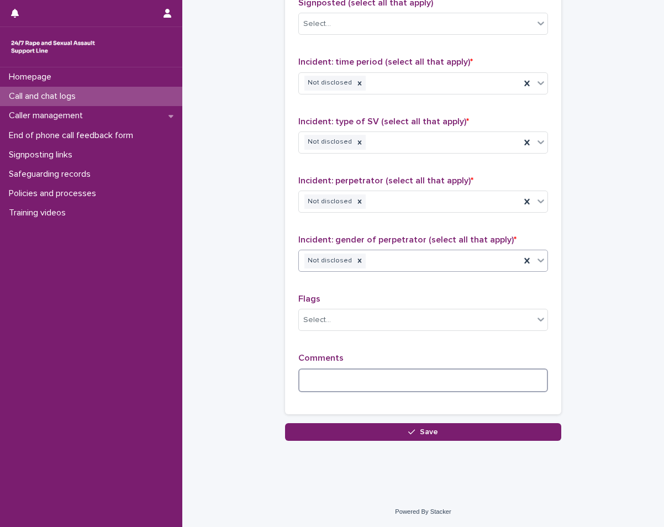
click at [353, 390] on textarea at bounding box center [423, 381] width 250 height 24
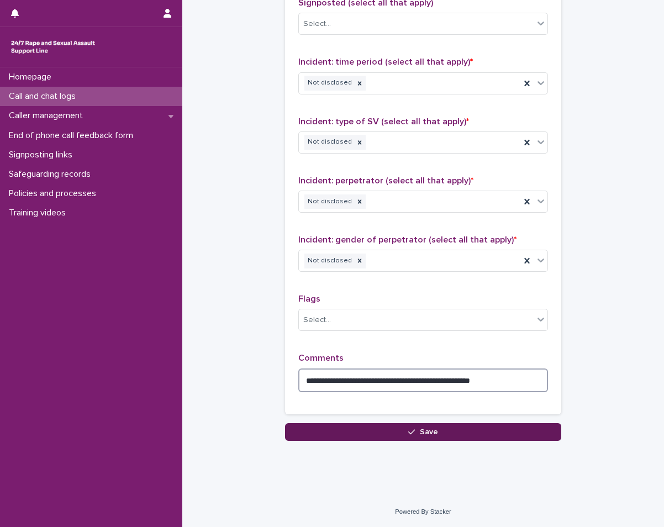
type textarea "**********"
click at [391, 432] on button "Save" at bounding box center [423, 432] width 276 height 18
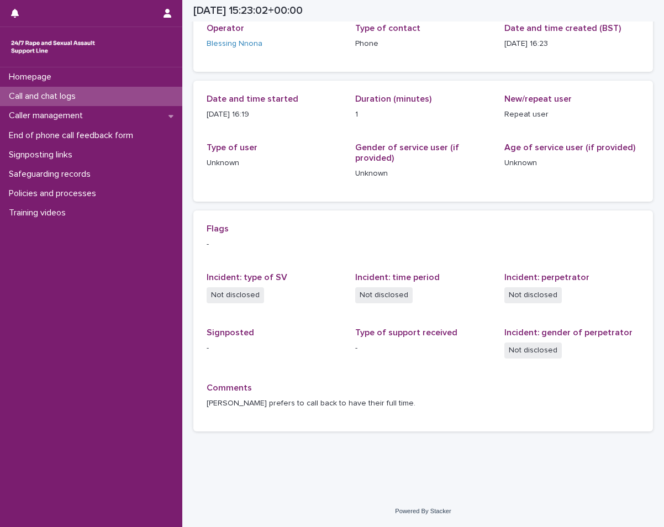
scroll to position [71, 0]
click at [97, 92] on div "Call and chat logs" at bounding box center [91, 96] width 182 height 19
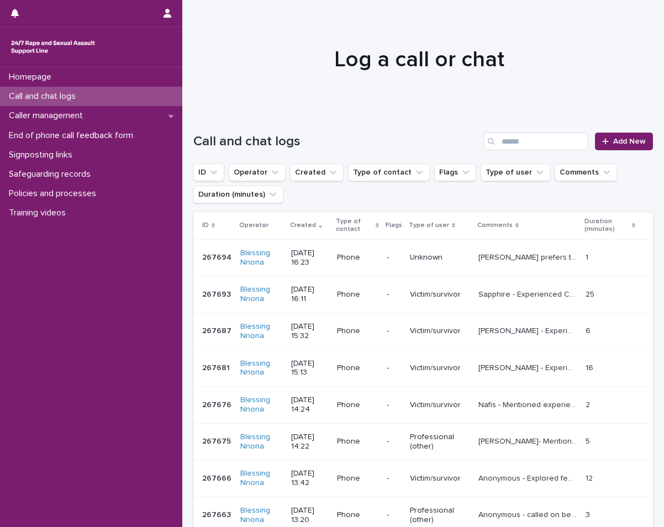
click at [111, 93] on div "Call and chat logs" at bounding box center [91, 96] width 182 height 19
